Goal: Information Seeking & Learning: Learn about a topic

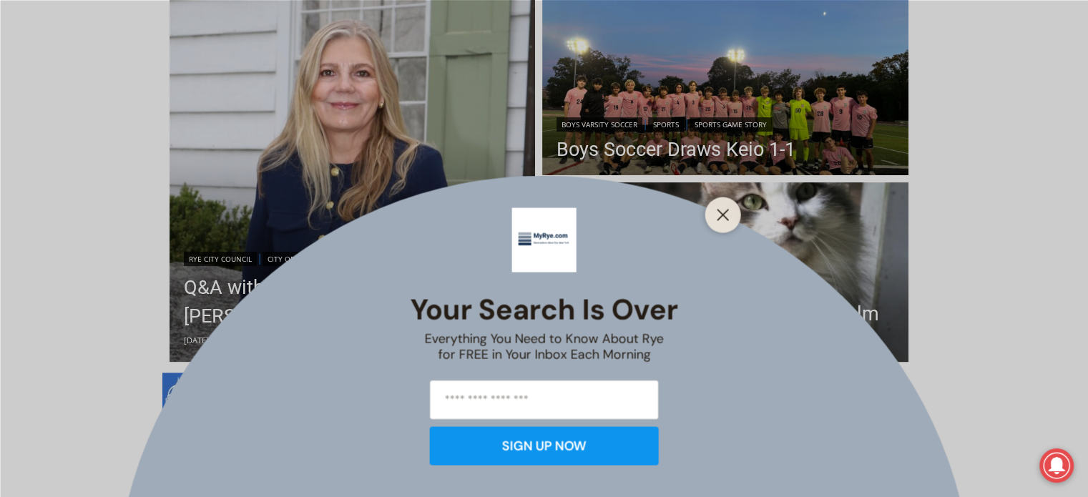
scroll to position [332, 0]
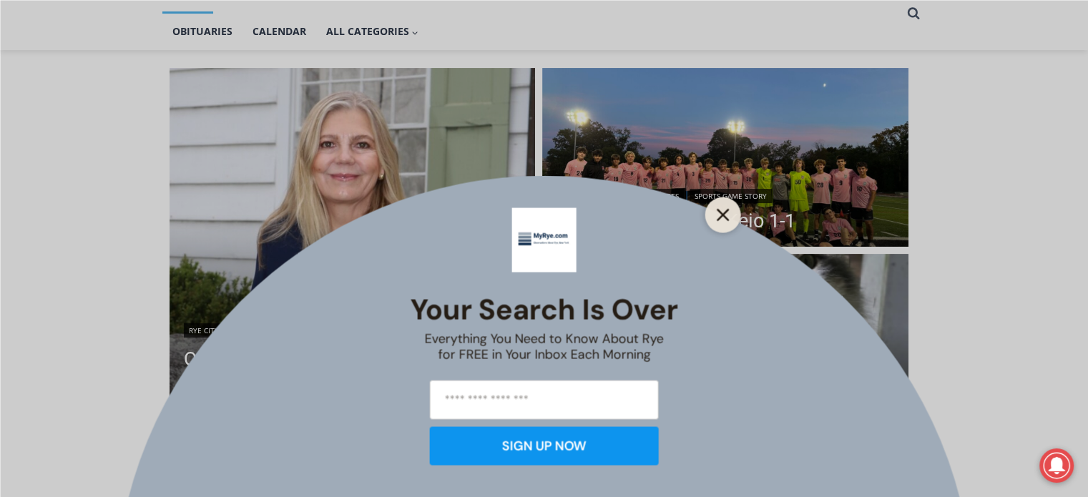
click at [724, 209] on icon "Close" at bounding box center [723, 214] width 13 height 13
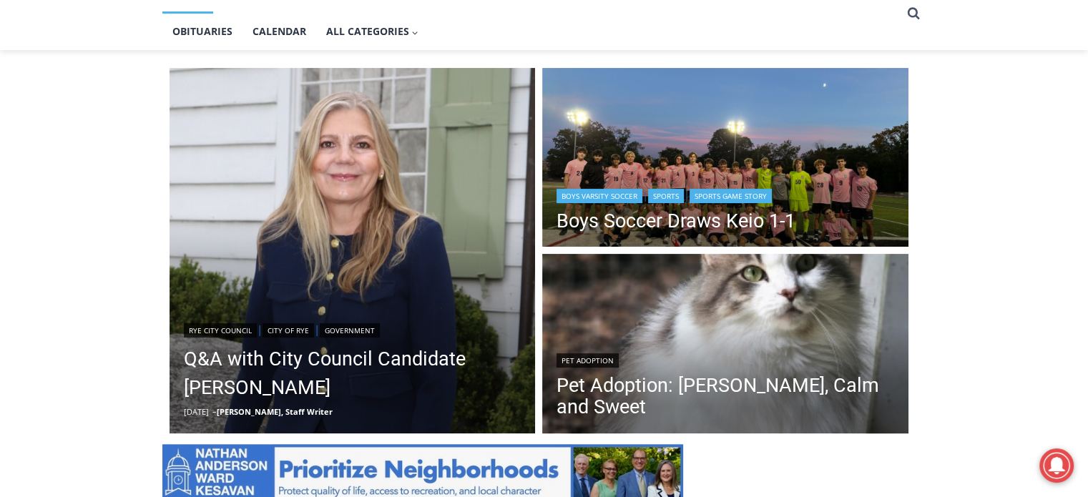
click at [710, 138] on img "Read More Boys Soccer Draws Keio 1-1" at bounding box center [725, 159] width 366 height 183
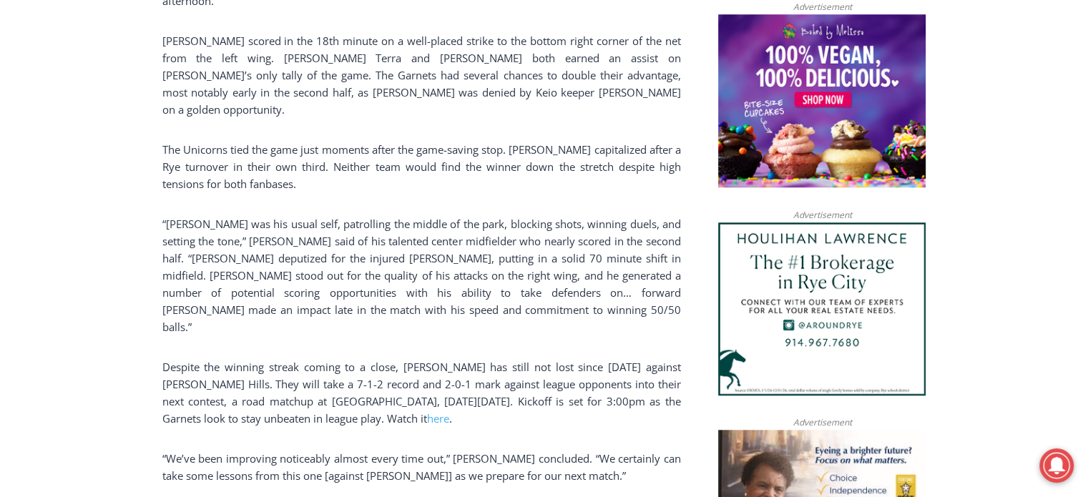
scroll to position [1187, 0]
